Goal: Check status

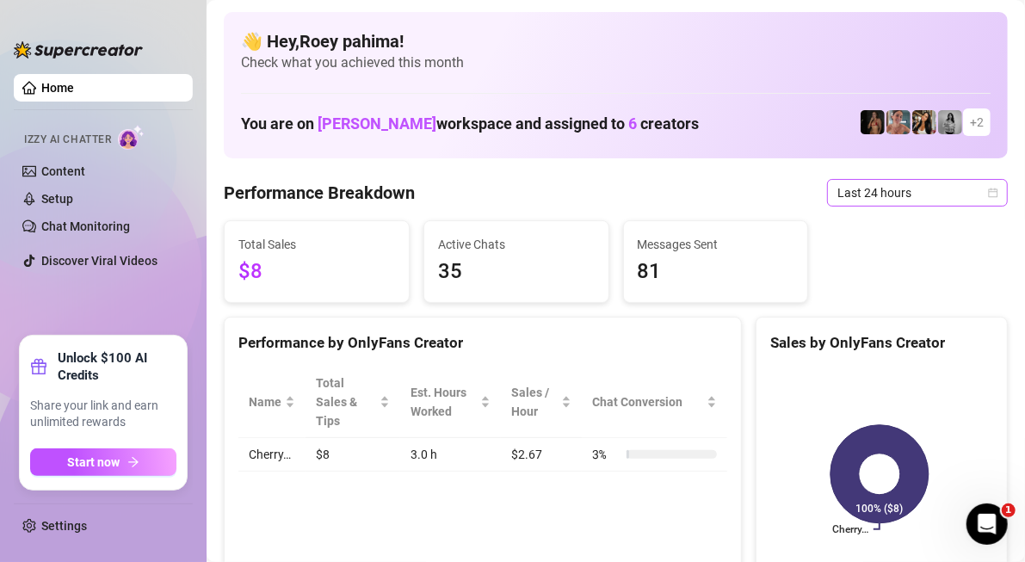
click at [991, 189] on div "Last 24 hours" at bounding box center [917, 193] width 181 height 28
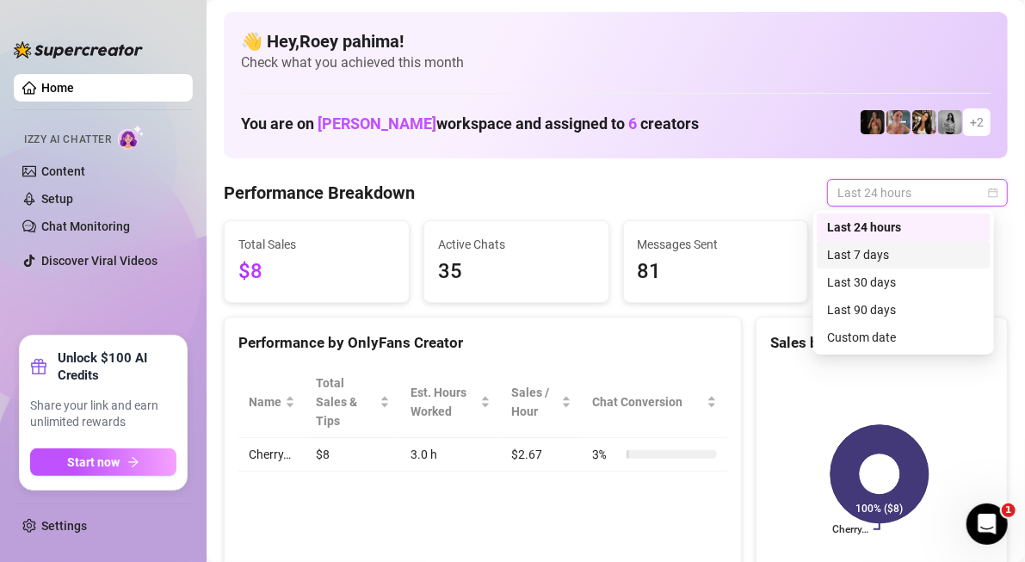
drag, startPoint x: 915, startPoint y: 258, endPoint x: 893, endPoint y: 162, distance: 99.0
click at [915, 258] on div "Last 7 days" at bounding box center [903, 254] width 153 height 19
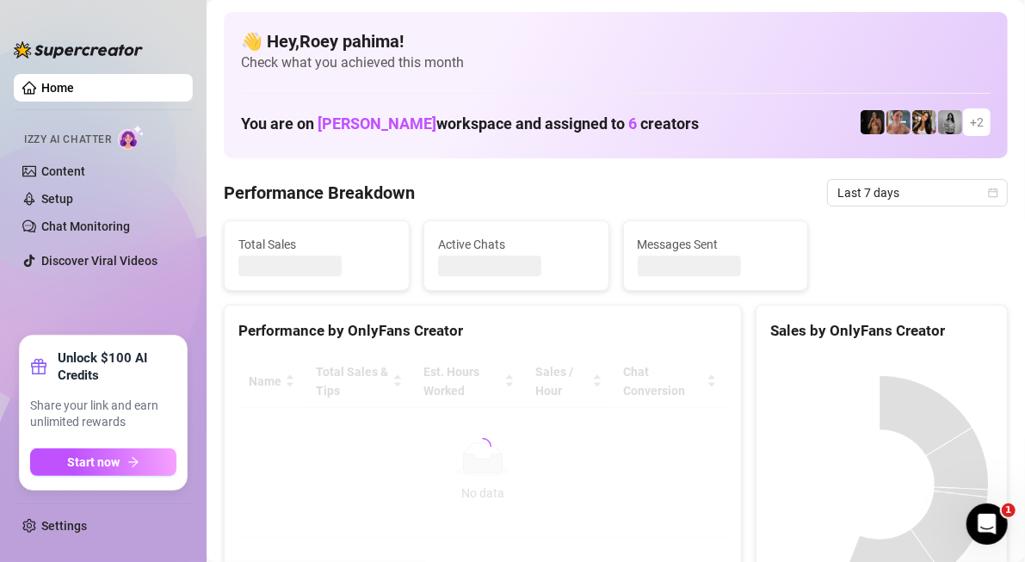
click at [884, 184] on span "Last 7 days" at bounding box center [918, 193] width 160 height 26
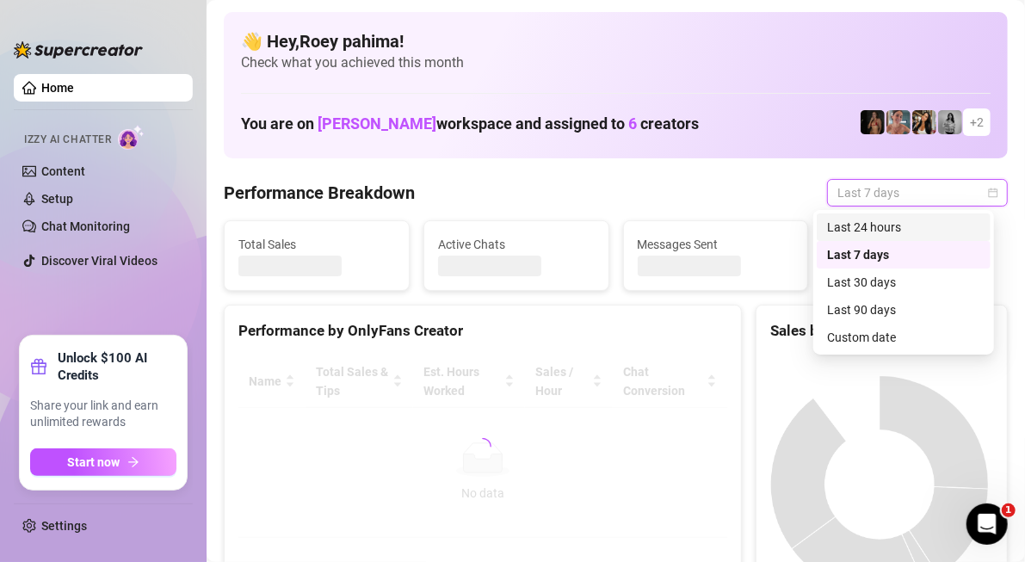
click at [869, 220] on div "Last 24 hours" at bounding box center [903, 227] width 153 height 19
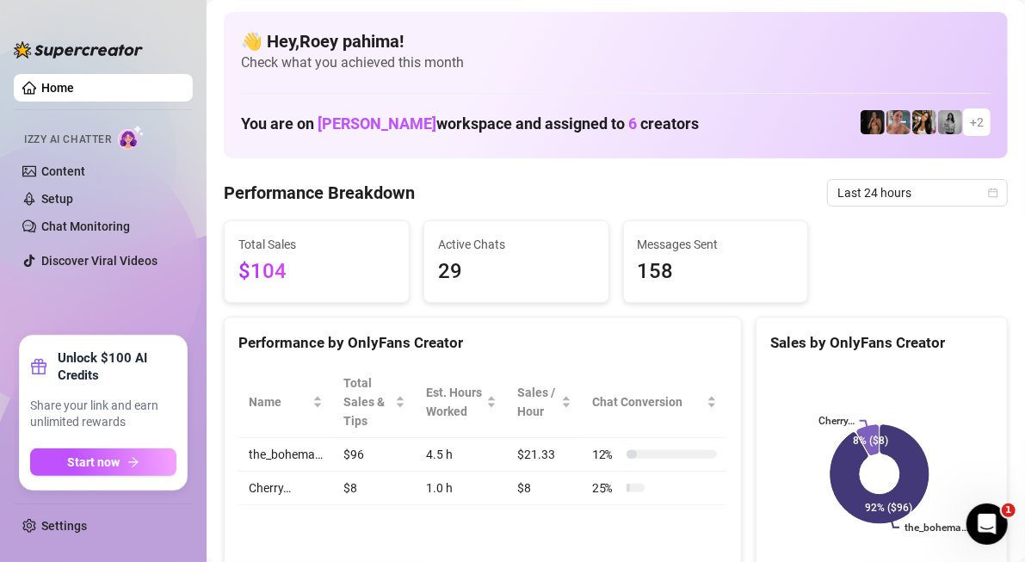
click at [867, 200] on span "Last 24 hours" at bounding box center [918, 193] width 160 height 26
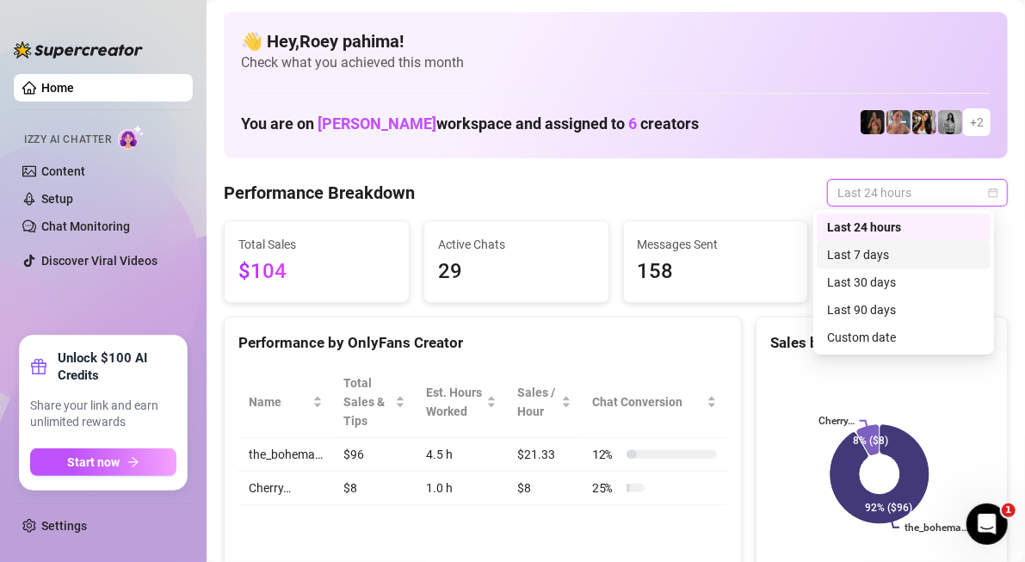
click at [899, 251] on div "Last 7 days" at bounding box center [903, 254] width 153 height 19
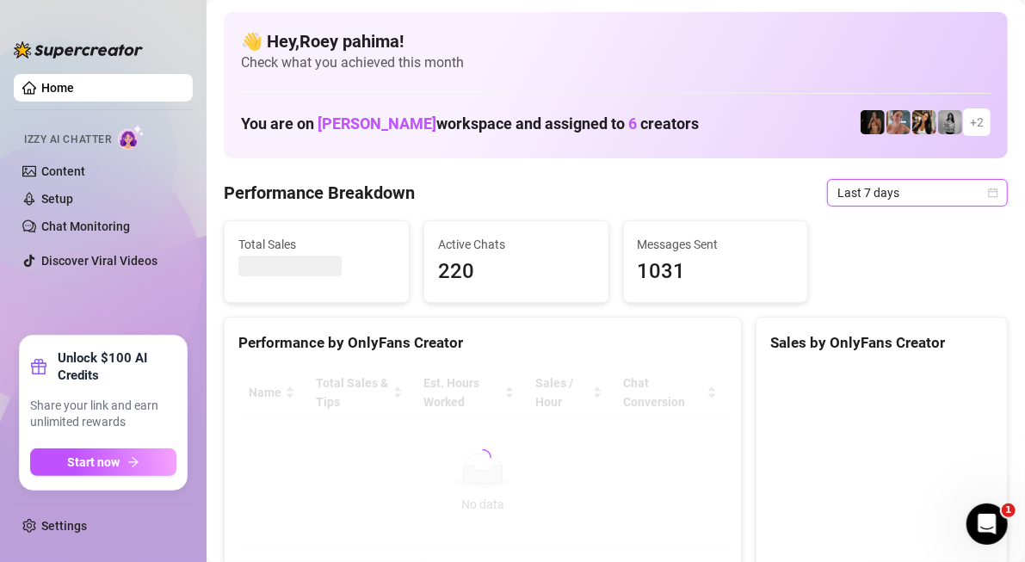
click at [903, 206] on div "Last 7 days" at bounding box center [917, 193] width 181 height 28
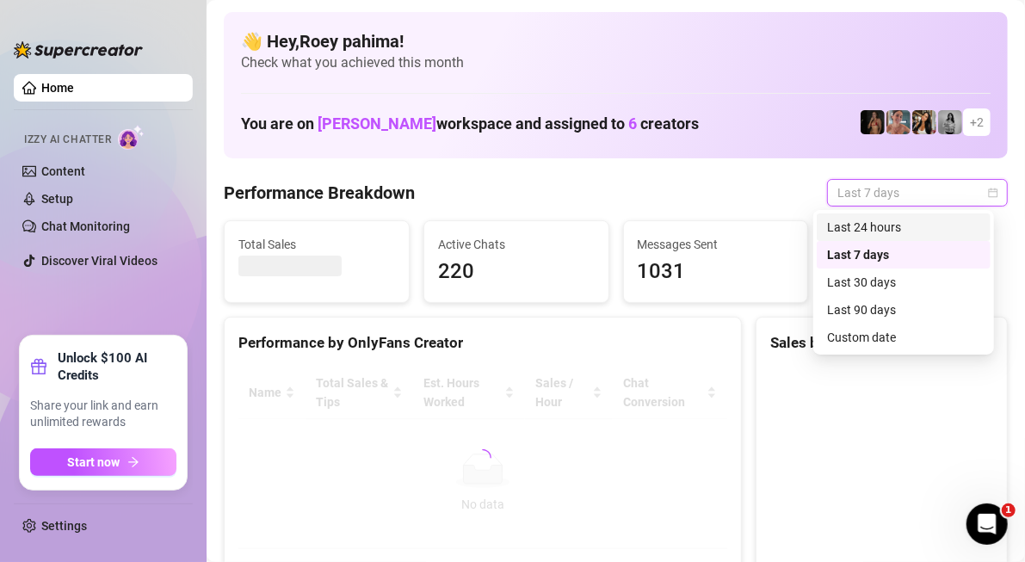
click at [904, 222] on div "Last 24 hours" at bounding box center [903, 227] width 153 height 19
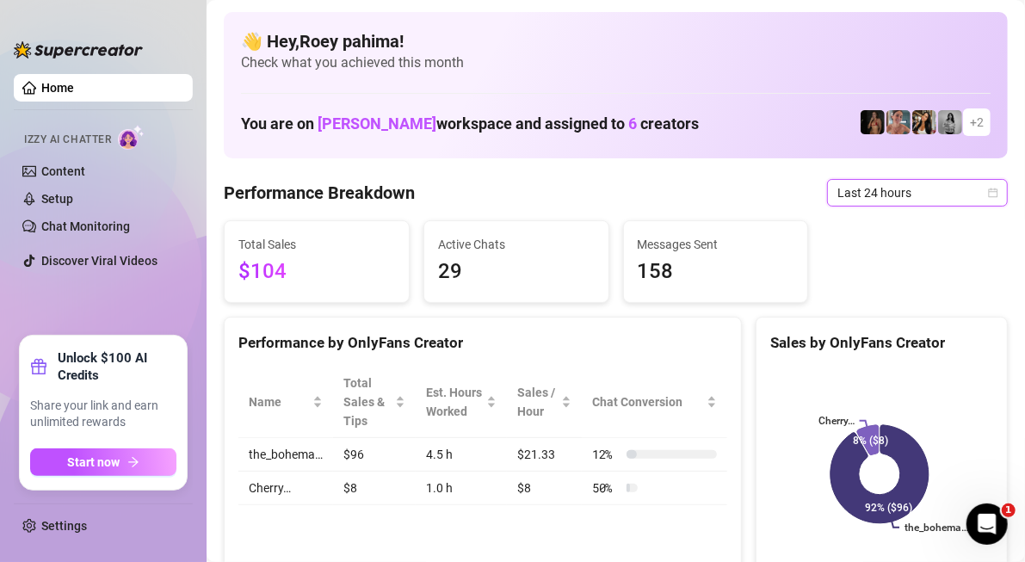
click at [845, 189] on span "Last 24 hours" at bounding box center [918, 193] width 160 height 26
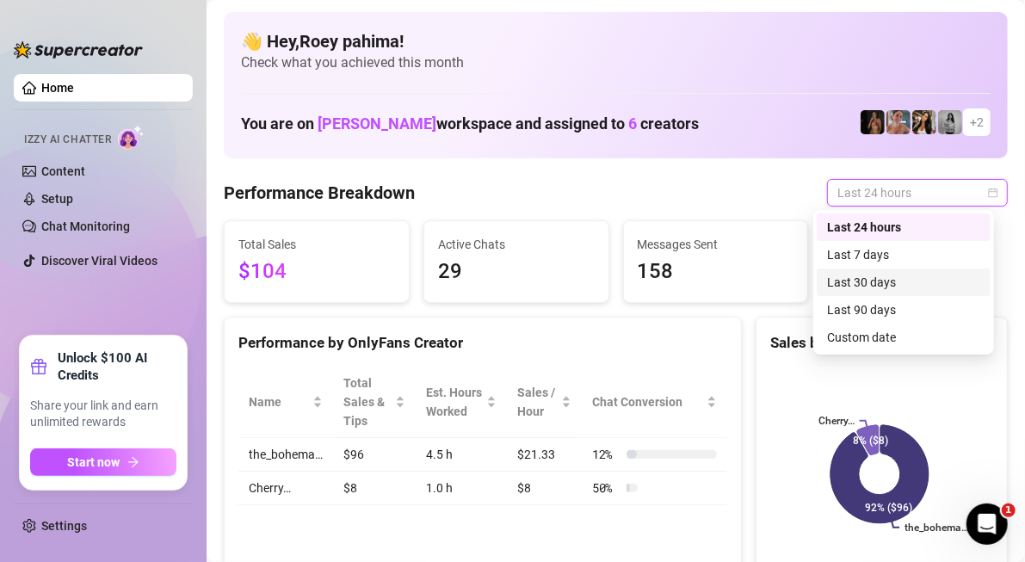
click at [871, 277] on div "Last 30 days" at bounding box center [903, 282] width 153 height 19
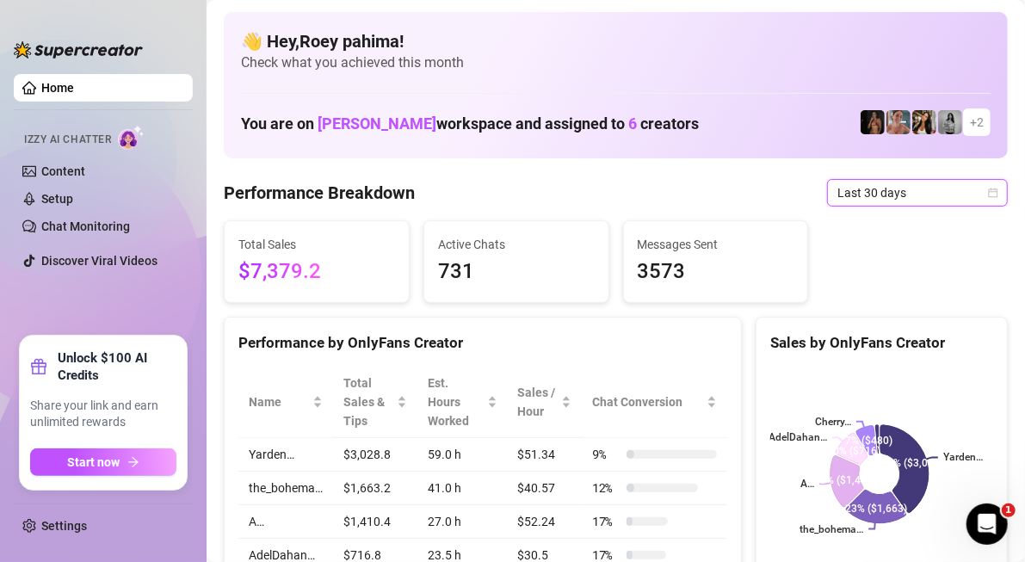
click at [900, 190] on span "Last 30 days" at bounding box center [918, 193] width 160 height 26
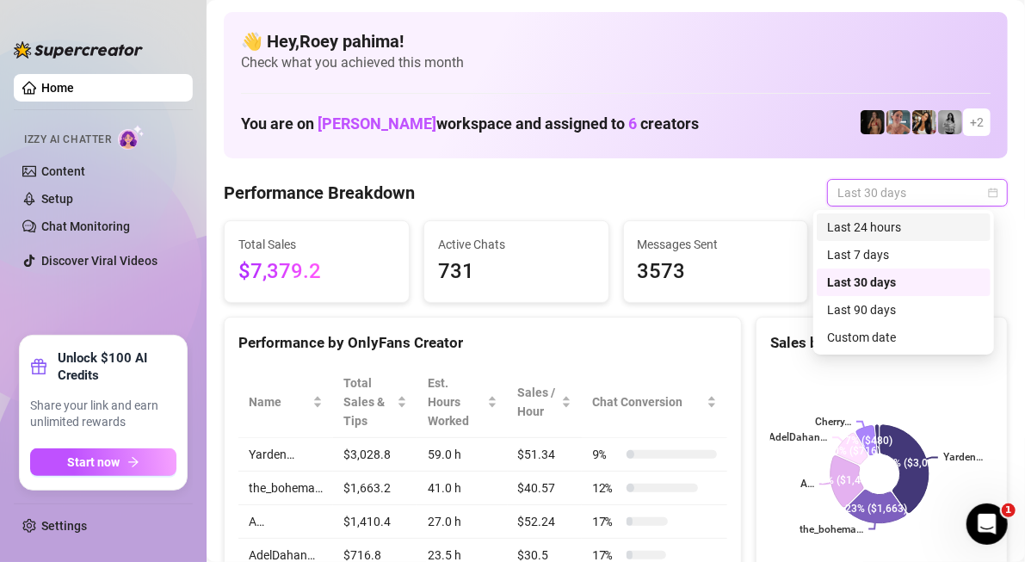
click at [896, 226] on div "Last 24 hours" at bounding box center [903, 227] width 153 height 19
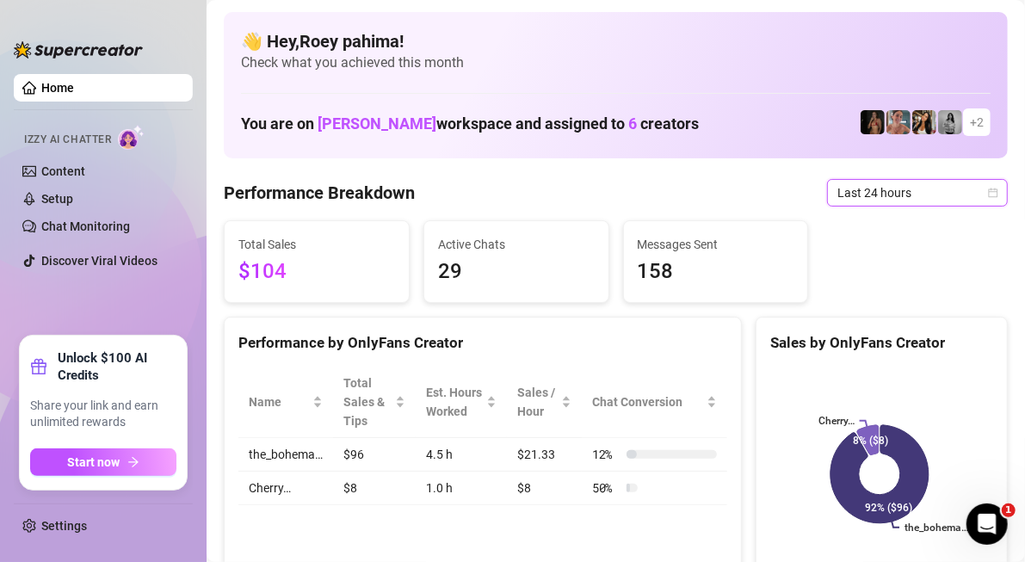
click at [898, 196] on span "Last 24 hours" at bounding box center [918, 193] width 160 height 26
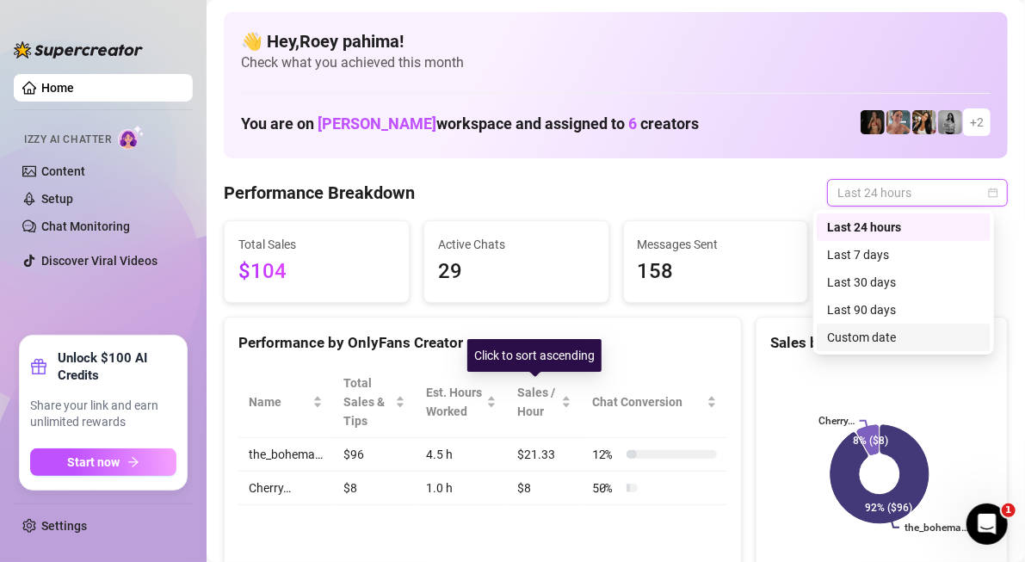
drag, startPoint x: 531, startPoint y: 377, endPoint x: 536, endPoint y: 347, distance: 30.6
click at [540, 347] on div "Click to sort ascending" at bounding box center [534, 355] width 134 height 33
